Goal: Transaction & Acquisition: Download file/media

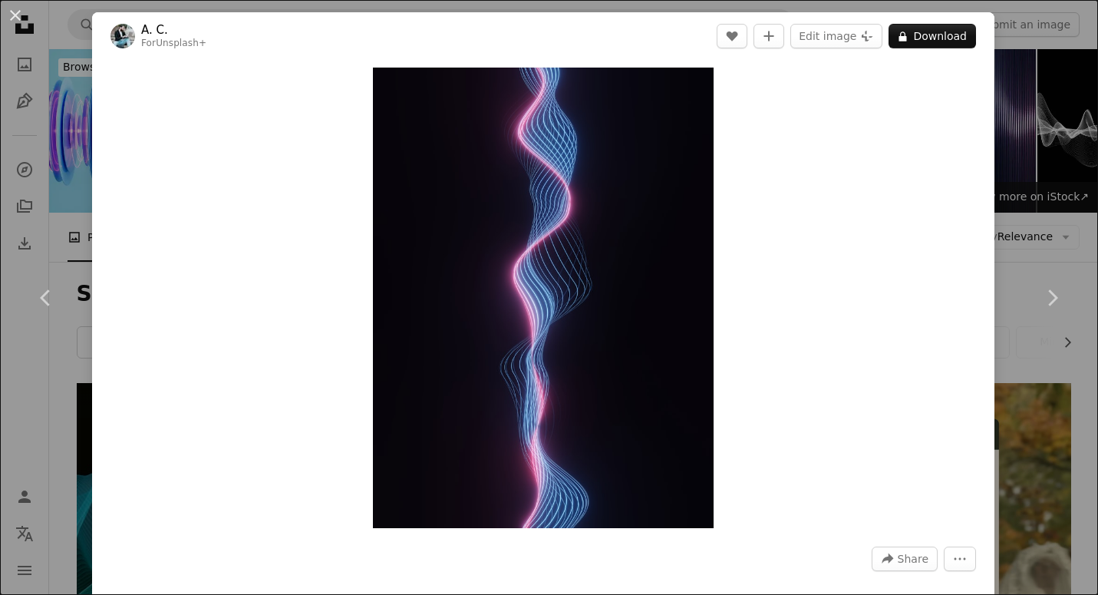
scroll to position [13464, 0]
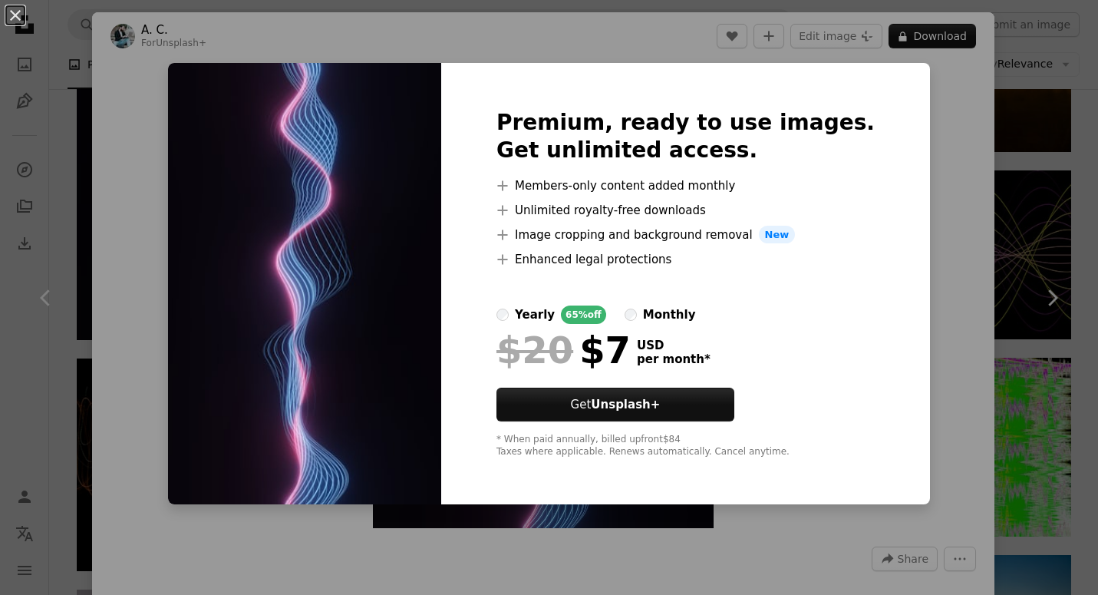
click at [975, 130] on div "An X shape Premium, ready to use images. Get unlimited access. A plus sign Memb…" at bounding box center [549, 297] width 1098 height 595
